Goal: Information Seeking & Learning: Learn about a topic

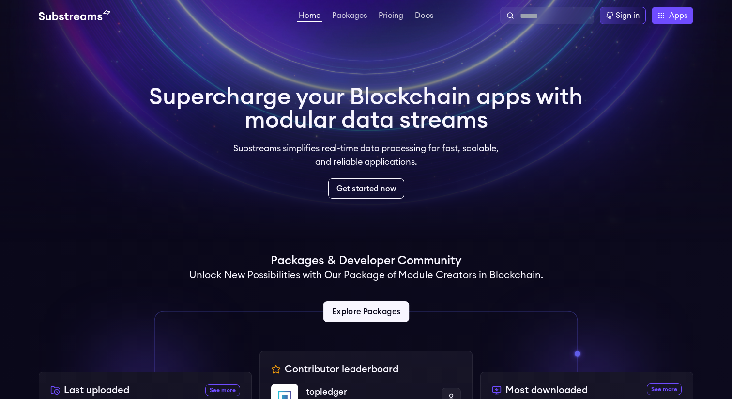
click at [363, 309] on link "Explore Packages" at bounding box center [366, 311] width 86 height 21
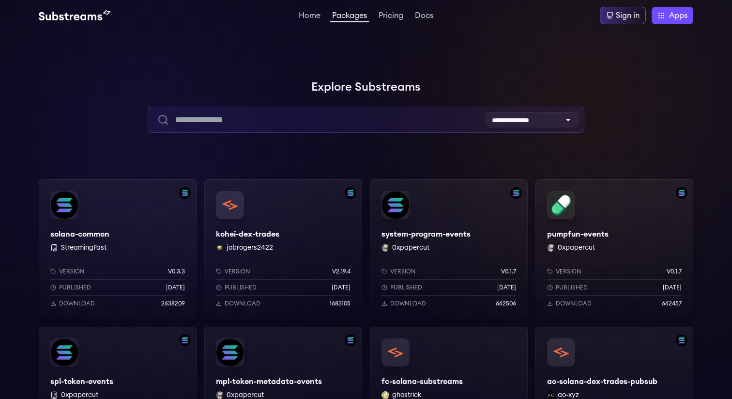
click at [348, 123] on input "text" at bounding box center [366, 120] width 436 height 26
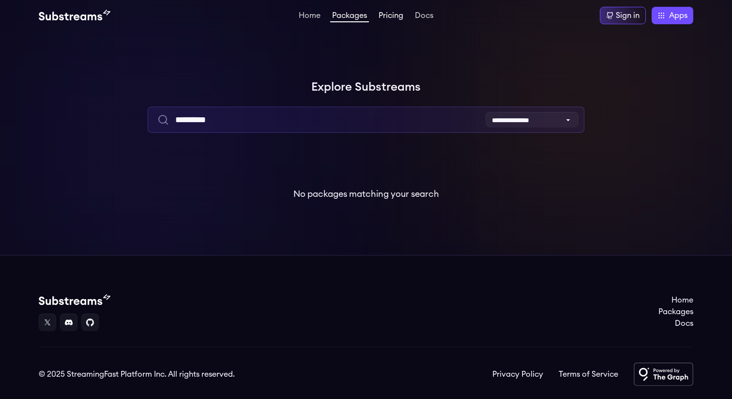
type input "*********"
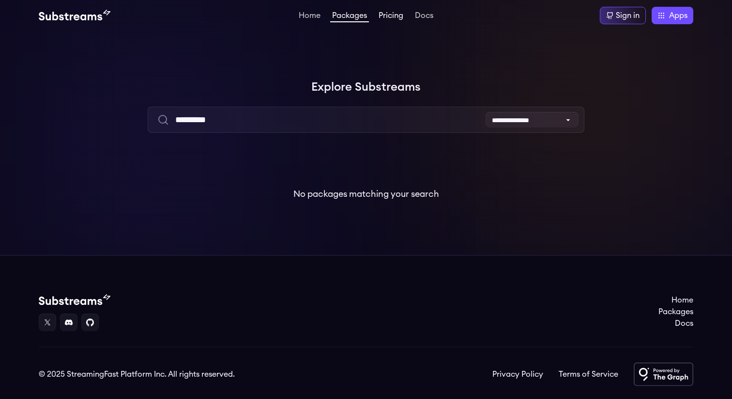
click at [390, 13] on link "Pricing" at bounding box center [391, 17] width 29 height 10
